Goal: Task Accomplishment & Management: Complete application form

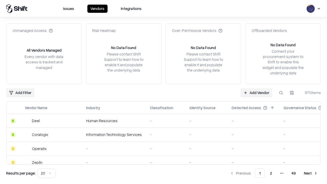
click at [257, 93] on link "Add Vendor" at bounding box center [257, 92] width 32 height 9
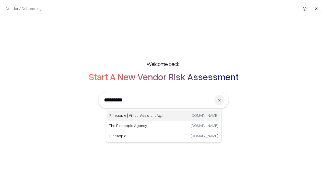
click at [164, 116] on div "Pineapple | Virtual Assistant Agency [DOMAIN_NAME]" at bounding box center [163, 116] width 113 height 10
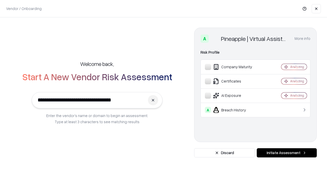
type input "**********"
click at [287, 153] on button "Initiate Assessment" at bounding box center [287, 152] width 60 height 9
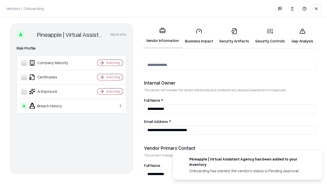
scroll to position [265, 0]
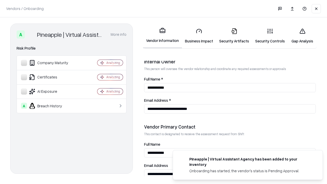
click at [199, 36] on link "Business Impact" at bounding box center [199, 36] width 34 height 24
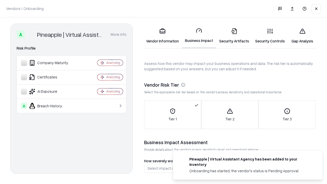
click at [303, 36] on link "Gap Analysis" at bounding box center [302, 36] width 29 height 24
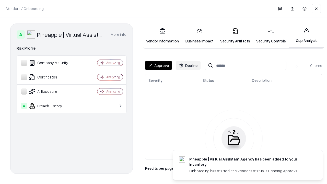
click at [159, 65] on button "Approve" at bounding box center [158, 65] width 27 height 9
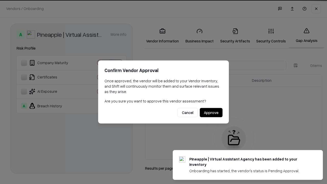
click at [211, 113] on button "Approve" at bounding box center [211, 112] width 23 height 9
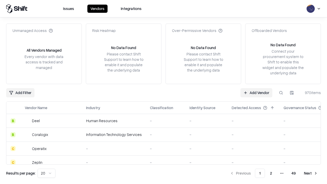
type input "**********"
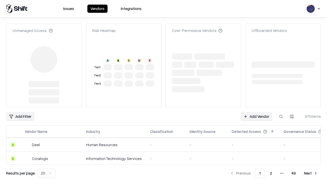
click at [257, 112] on link "Add Vendor" at bounding box center [257, 116] width 32 height 9
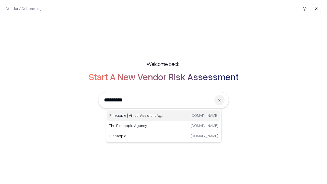
click at [164, 116] on div "Pineapple | Virtual Assistant Agency [DOMAIN_NAME]" at bounding box center [163, 116] width 113 height 10
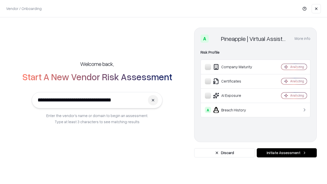
type input "**********"
click at [287, 153] on button "Initiate Assessment" at bounding box center [287, 152] width 60 height 9
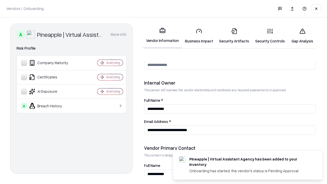
scroll to position [265, 0]
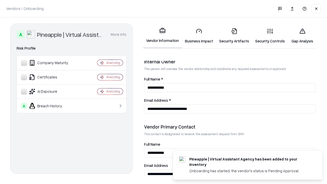
click at [303, 36] on link "Gap Analysis" at bounding box center [302, 36] width 29 height 24
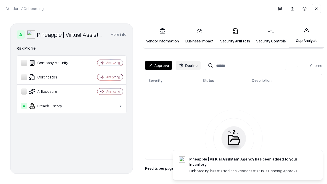
click at [159, 65] on button "Approve" at bounding box center [158, 65] width 27 height 9
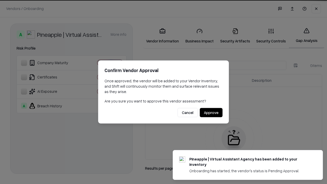
click at [211, 113] on button "Approve" at bounding box center [211, 112] width 23 height 9
